Goal: Information Seeking & Learning: Find specific fact

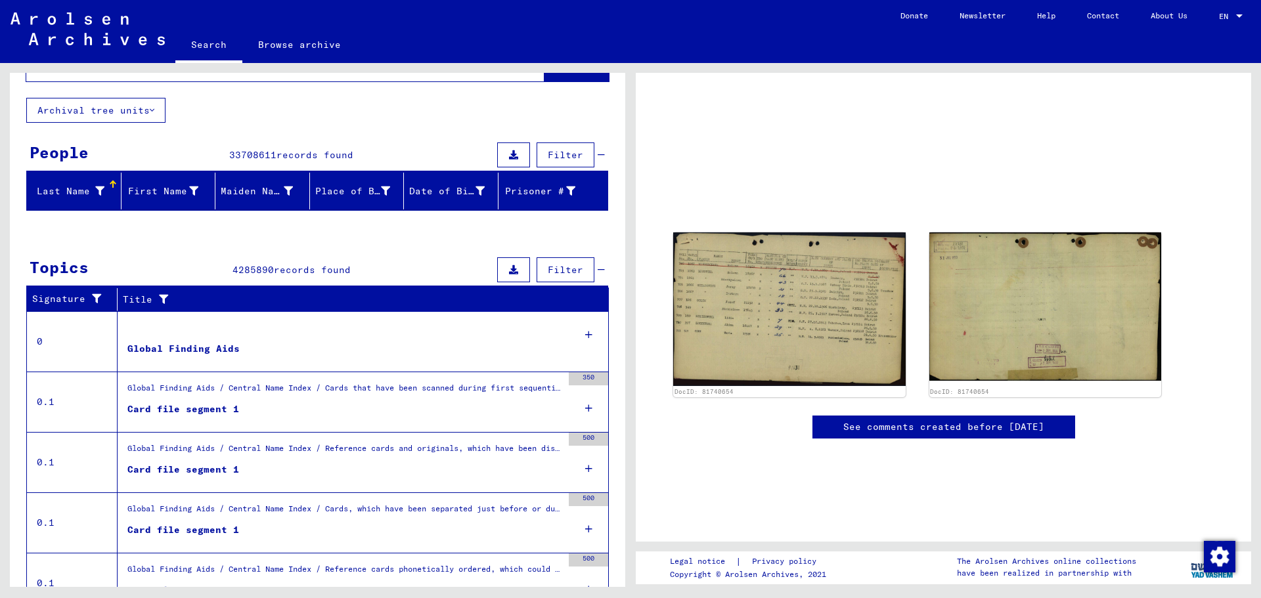
scroll to position [121, 0]
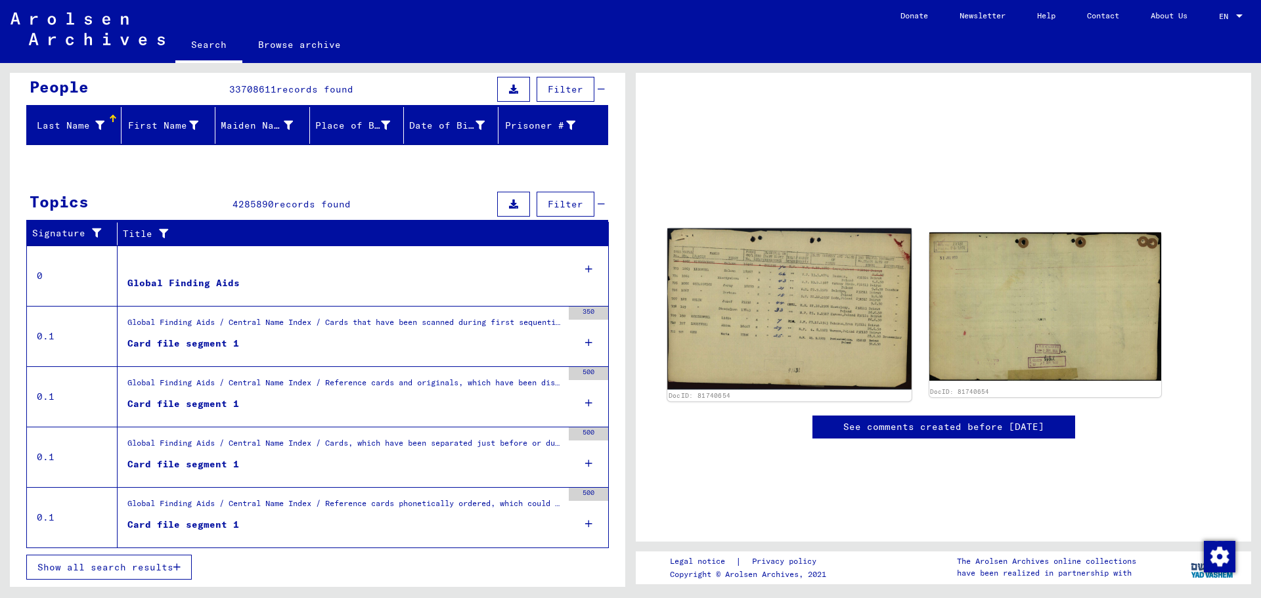
click at [819, 269] on img at bounding box center [789, 309] width 244 height 162
click at [808, 294] on img at bounding box center [789, 309] width 244 height 162
drag, startPoint x: 808, startPoint y: 294, endPoint x: 791, endPoint y: 309, distance: 22.8
click at [794, 307] on img at bounding box center [789, 309] width 244 height 162
drag, startPoint x: 802, startPoint y: 309, endPoint x: 754, endPoint y: 255, distance: 72.1
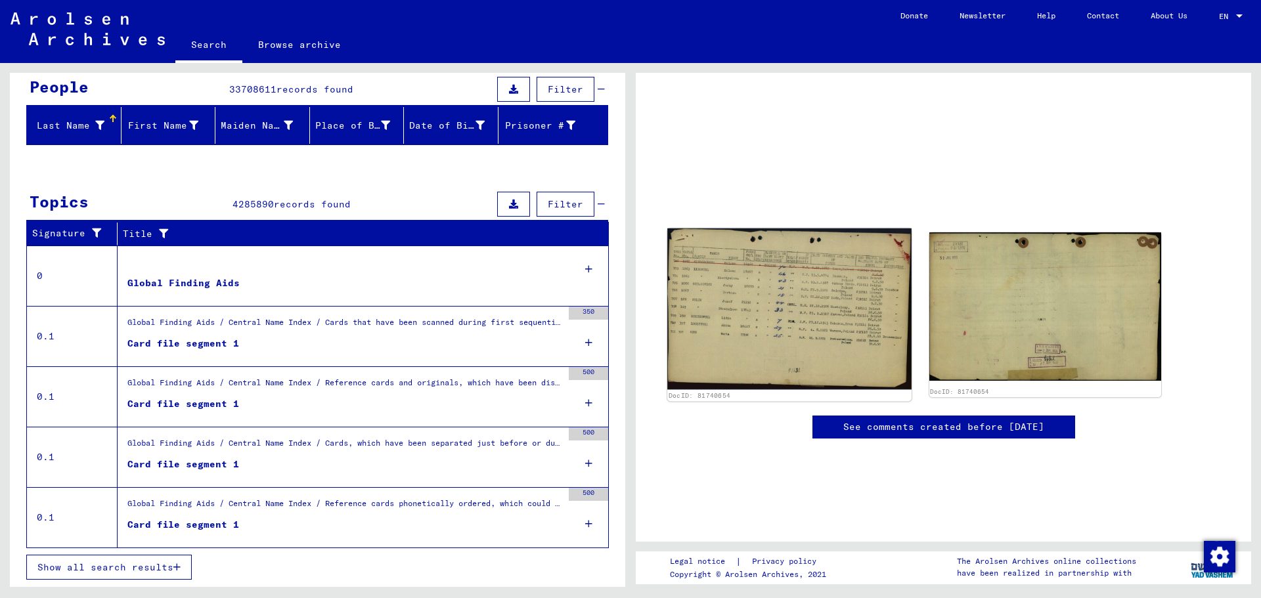
click at [754, 255] on img at bounding box center [789, 309] width 244 height 162
drag, startPoint x: 754, startPoint y: 255, endPoint x: 738, endPoint y: 284, distance: 33.2
click at [738, 284] on img at bounding box center [789, 309] width 244 height 162
click at [750, 266] on img at bounding box center [789, 309] width 244 height 162
click at [750, 267] on img at bounding box center [789, 309] width 244 height 162
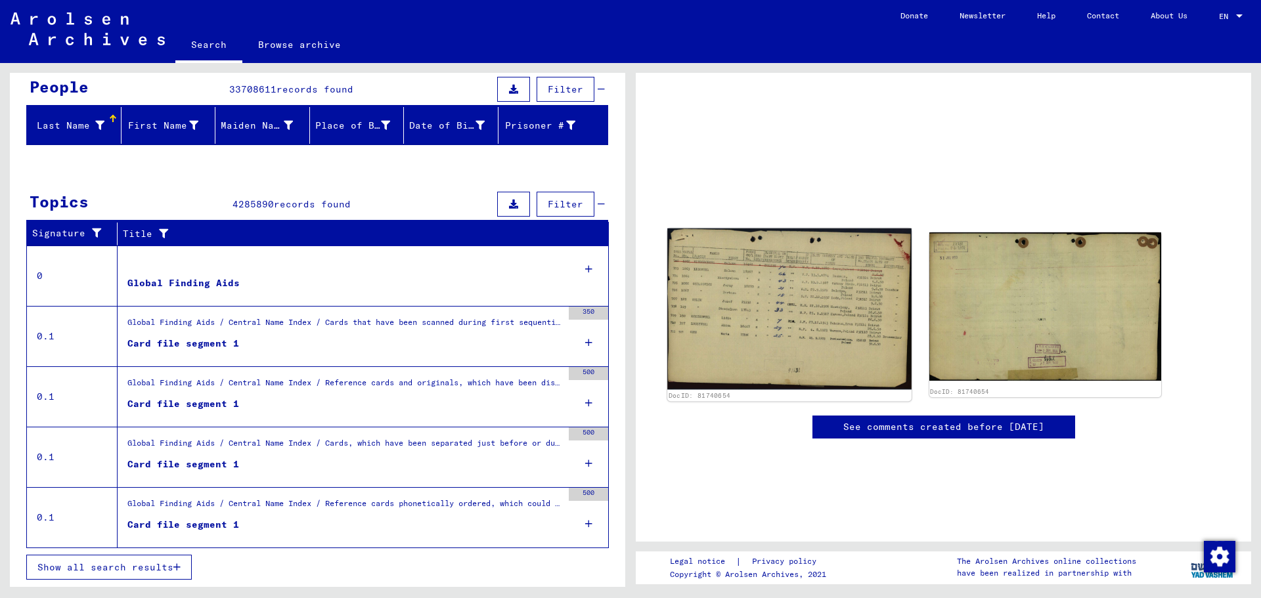
drag, startPoint x: 753, startPoint y: 271, endPoint x: 745, endPoint y: 273, distance: 8.3
click at [753, 271] on img at bounding box center [789, 309] width 244 height 162
